Goal: Navigation & Orientation: Go to known website

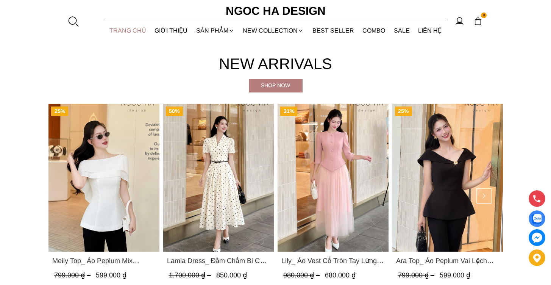
scroll to position [281, 0]
